Goal: Task Accomplishment & Management: Use online tool/utility

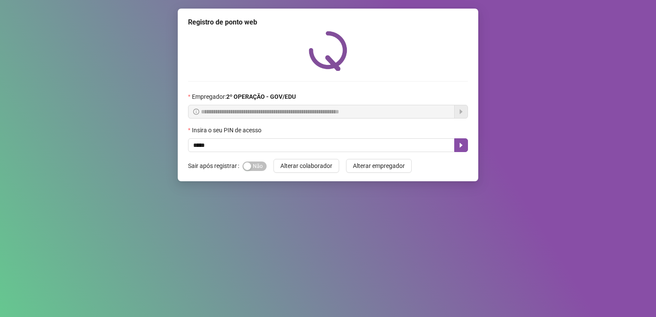
type input "*****"
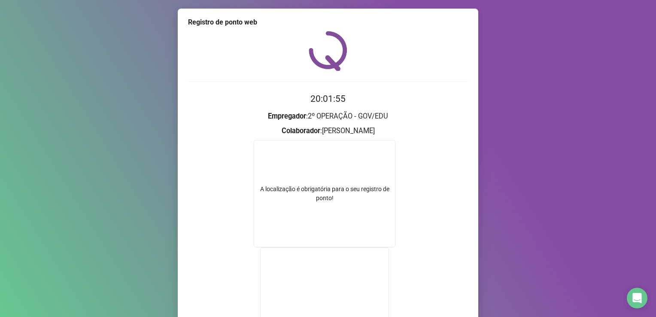
scroll to position [115, 0]
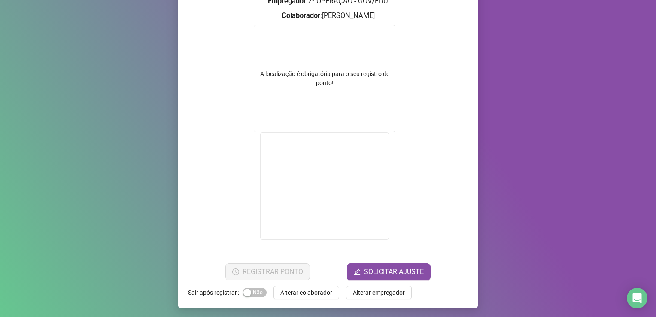
click at [316, 80] on div "A localização é obrigatória para o seu registro de ponto!" at bounding box center [324, 79] width 141 height 18
click at [418, 198] on form "A localização é obrigatória para o seu registro de ponto!" at bounding box center [328, 133] width 280 height 217
click at [327, 64] on div "A localização é obrigatória para o seu registro de ponto!" at bounding box center [325, 78] width 142 height 107
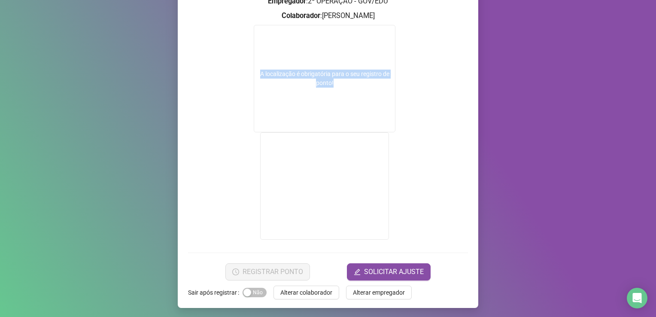
click at [328, 65] on div "A localização é obrigatória para o seu registro de ponto!" at bounding box center [325, 78] width 142 height 107
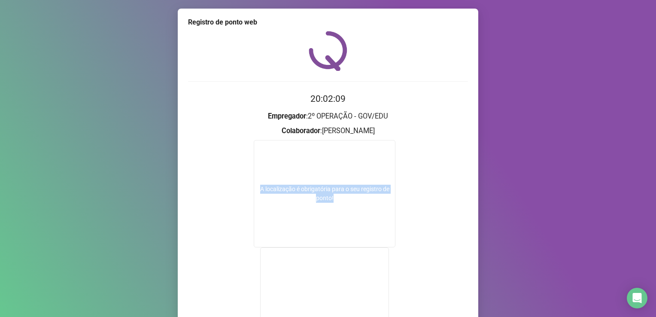
click at [418, 92] on div "20:02:09 Empregador : 2º OPERAÇÃO - GOV/EDU Colaborador : BRIGIDA LOPES LEITE A…" at bounding box center [328, 213] width 280 height 364
click at [344, 1] on div "Registro de ponto web 20:02:10 Empregador : 2º OPERAÇÃO - GOV/EDU Colaborador :…" at bounding box center [328, 158] width 656 height 317
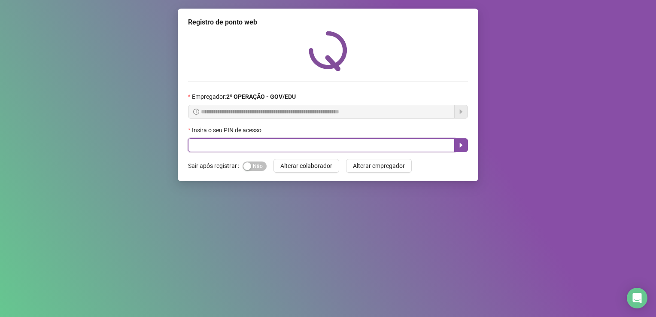
click at [233, 149] on input "text" at bounding box center [321, 145] width 267 height 14
type input "*****"
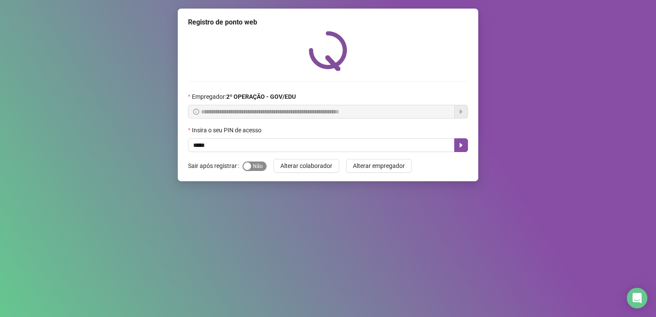
click at [256, 170] on span "Sim Não" at bounding box center [255, 165] width 24 height 9
click at [463, 148] on icon "caret-right" at bounding box center [461, 145] width 7 height 7
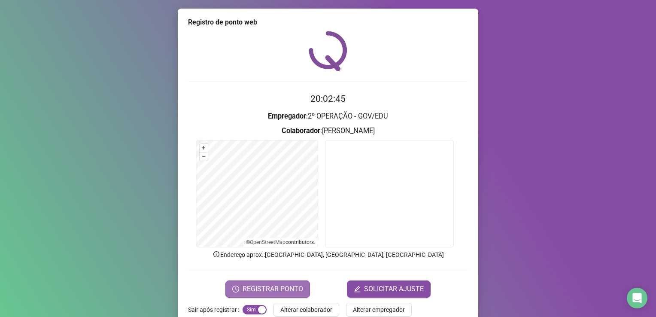
click at [280, 289] on span "REGISTRAR PONTO" at bounding box center [273, 289] width 61 height 10
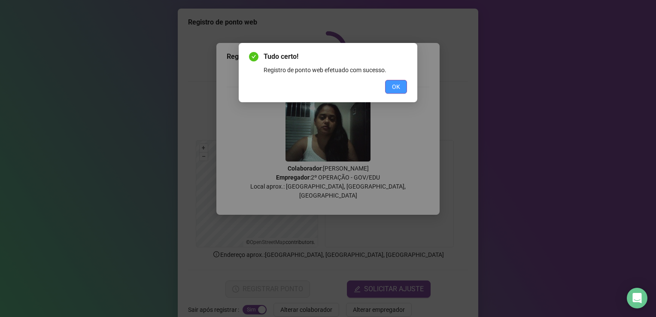
click at [397, 90] on span "OK" at bounding box center [396, 86] width 8 height 9
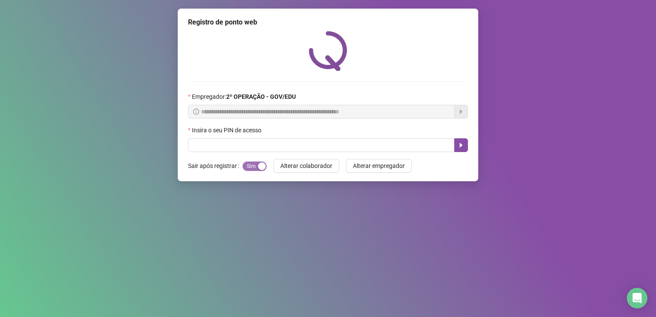
click at [247, 166] on span "Sim Não" at bounding box center [255, 165] width 24 height 9
